Goal: Task Accomplishment & Management: Manage account settings

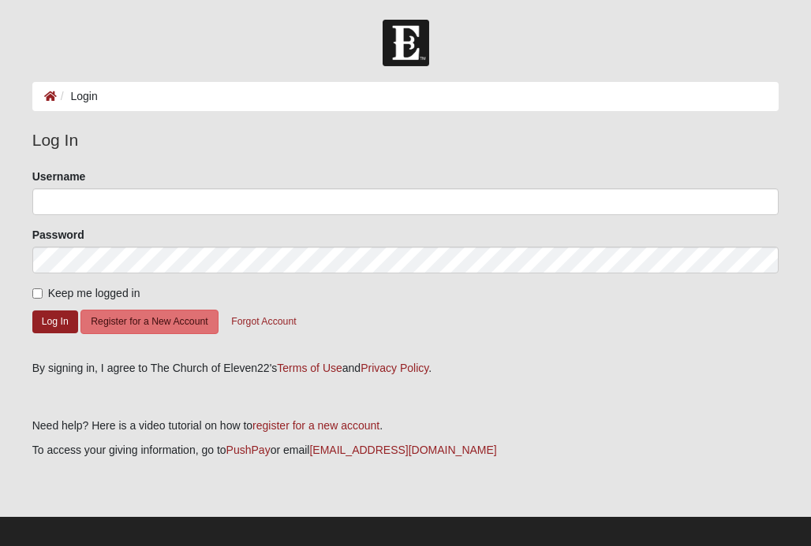
click at [130, 103] on ol "Login" at bounding box center [405, 96] width 747 height 29
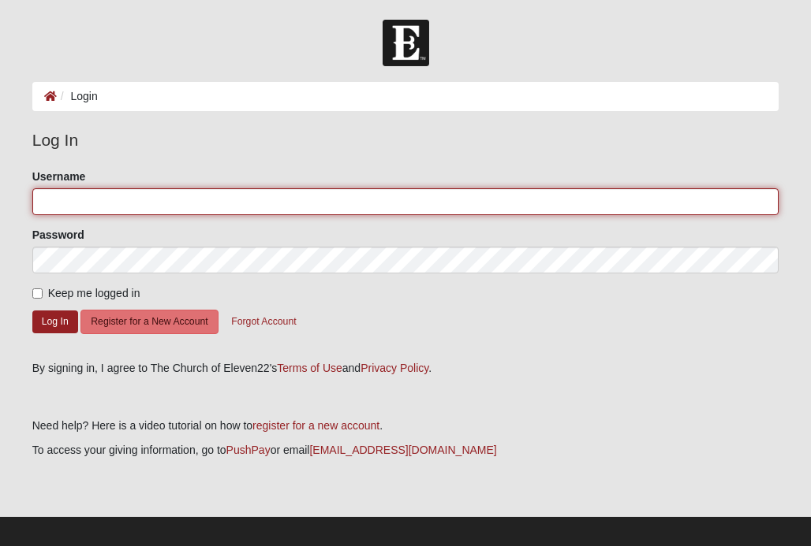
click at [105, 211] on input "Username" at bounding box center [405, 201] width 747 height 27
type input "[EMAIL_ADDRESS][DOMAIN_NAME]"
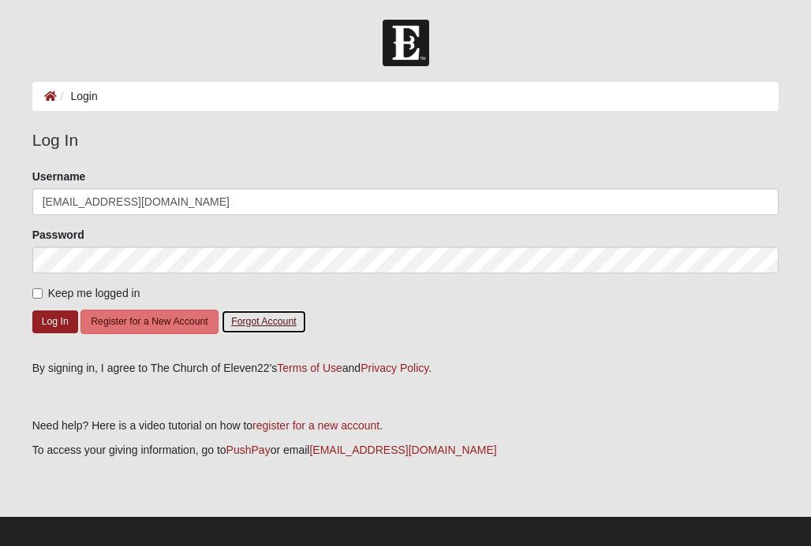
click at [252, 323] on button "Forgot Account" at bounding box center [263, 322] width 85 height 24
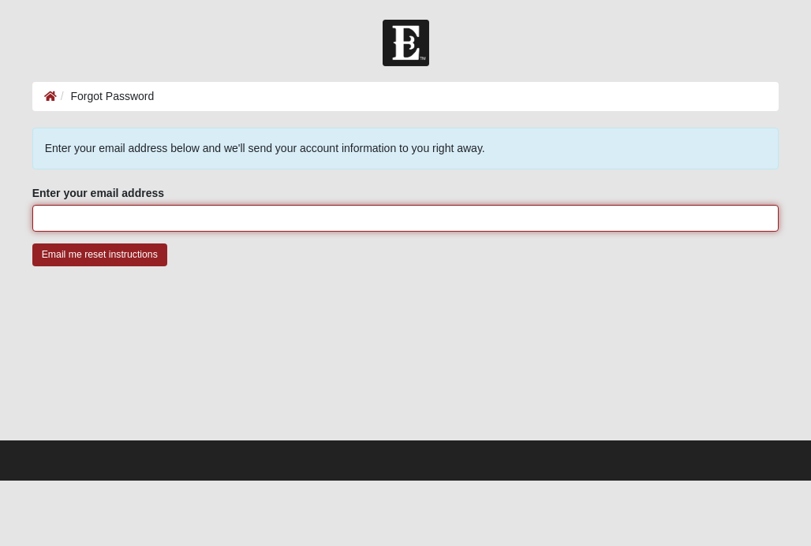
click at [113, 226] on input "Enter your email address" at bounding box center [405, 218] width 747 height 27
type input "[EMAIL_ADDRESS][DOMAIN_NAME]"
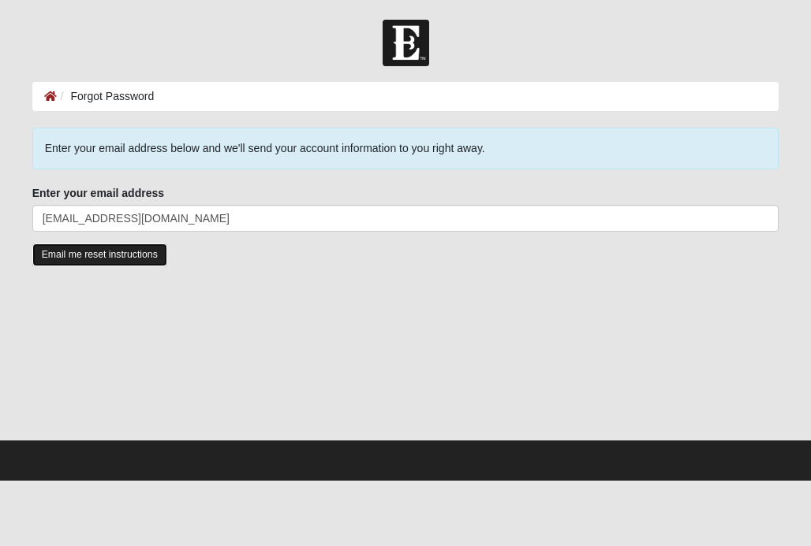
click at [127, 256] on input "Email me reset instructions" at bounding box center [99, 255] width 135 height 23
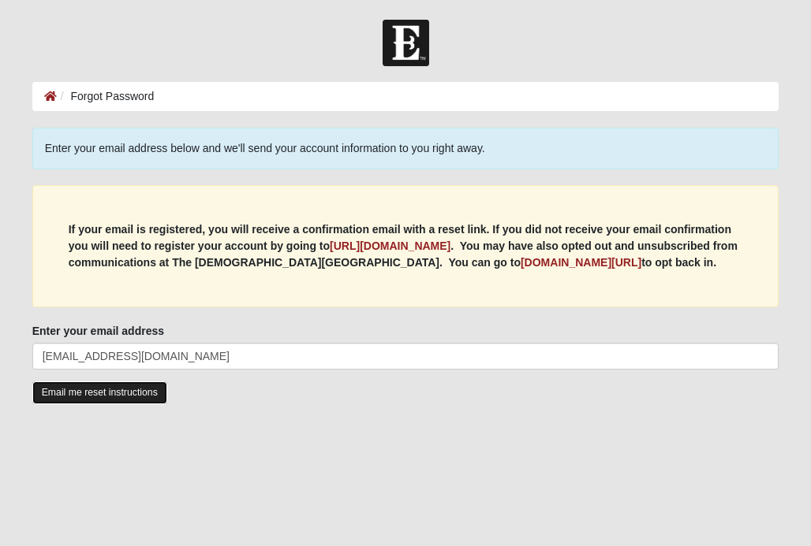
click at [126, 399] on input "Email me reset instructions" at bounding box center [99, 393] width 135 height 23
